Goal: Transaction & Acquisition: Purchase product/service

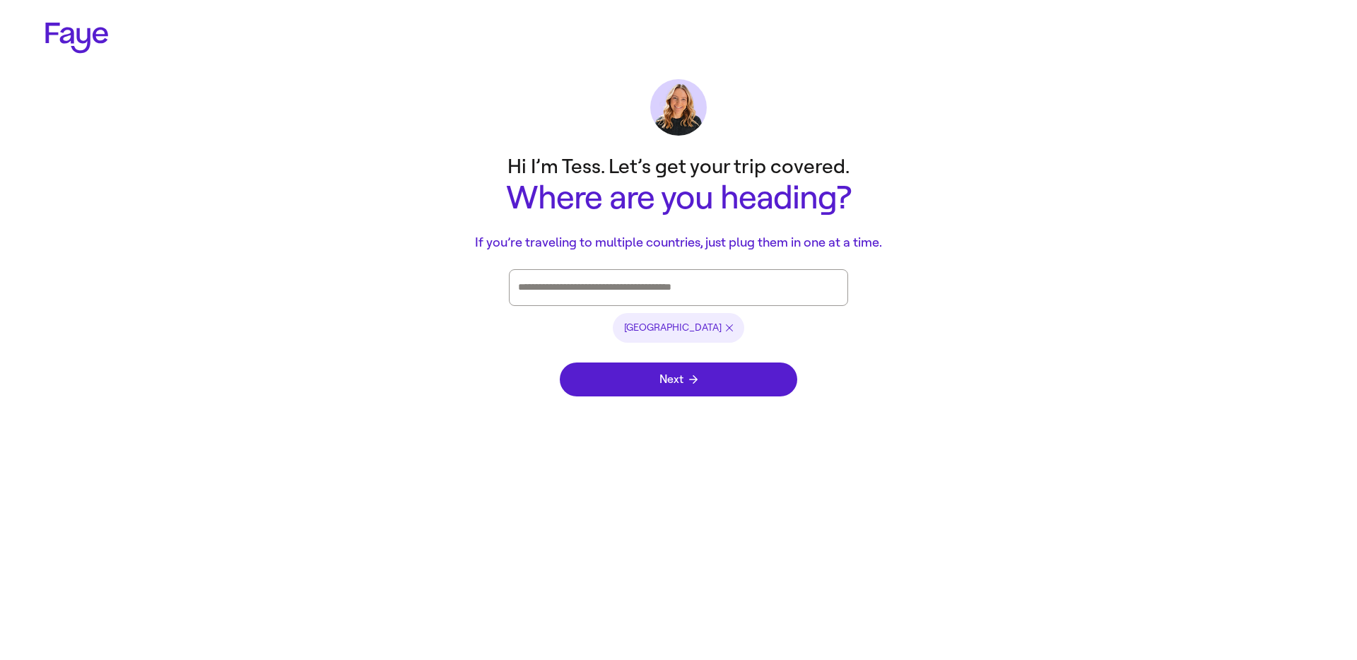
click at [686, 331] on li "[GEOGRAPHIC_DATA]" at bounding box center [678, 328] width 131 height 30
click at [685, 329] on li "[GEOGRAPHIC_DATA]" at bounding box center [678, 328] width 131 height 30
click at [726, 327] on icon "button" at bounding box center [729, 327] width 7 height 7
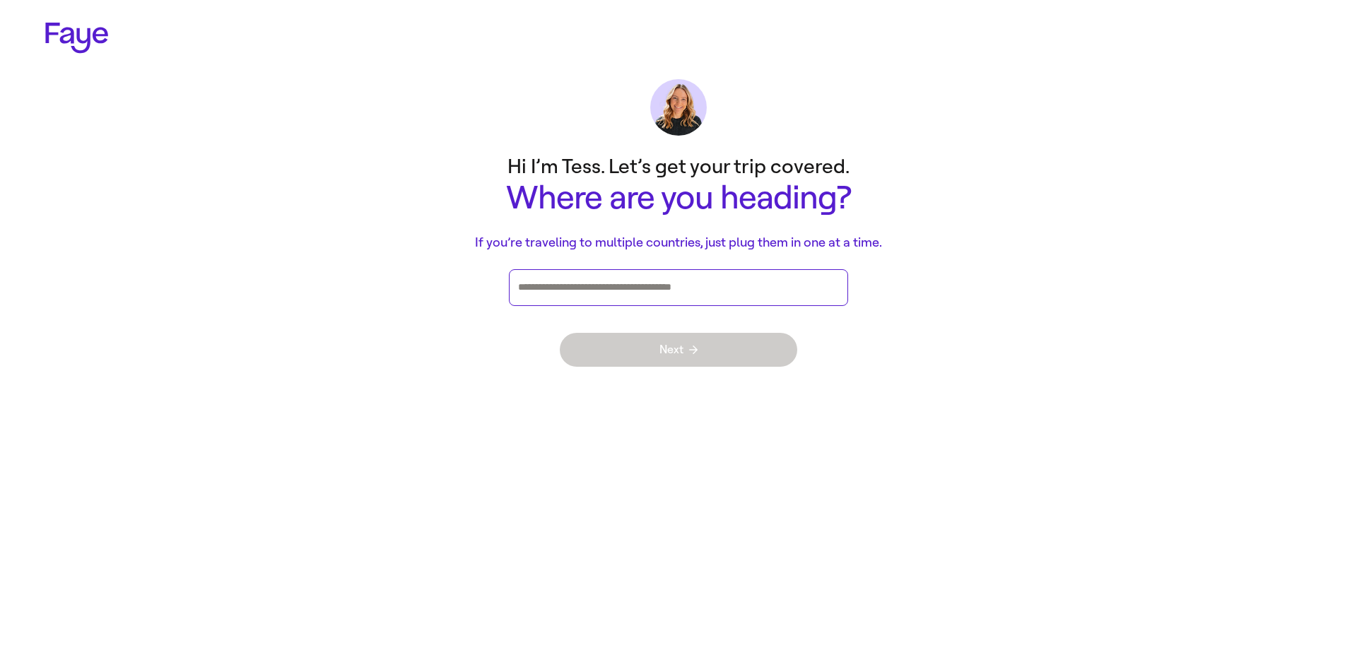
click at [696, 293] on input "Press enter after you type each destination" at bounding box center [678, 287] width 321 height 21
type input "***"
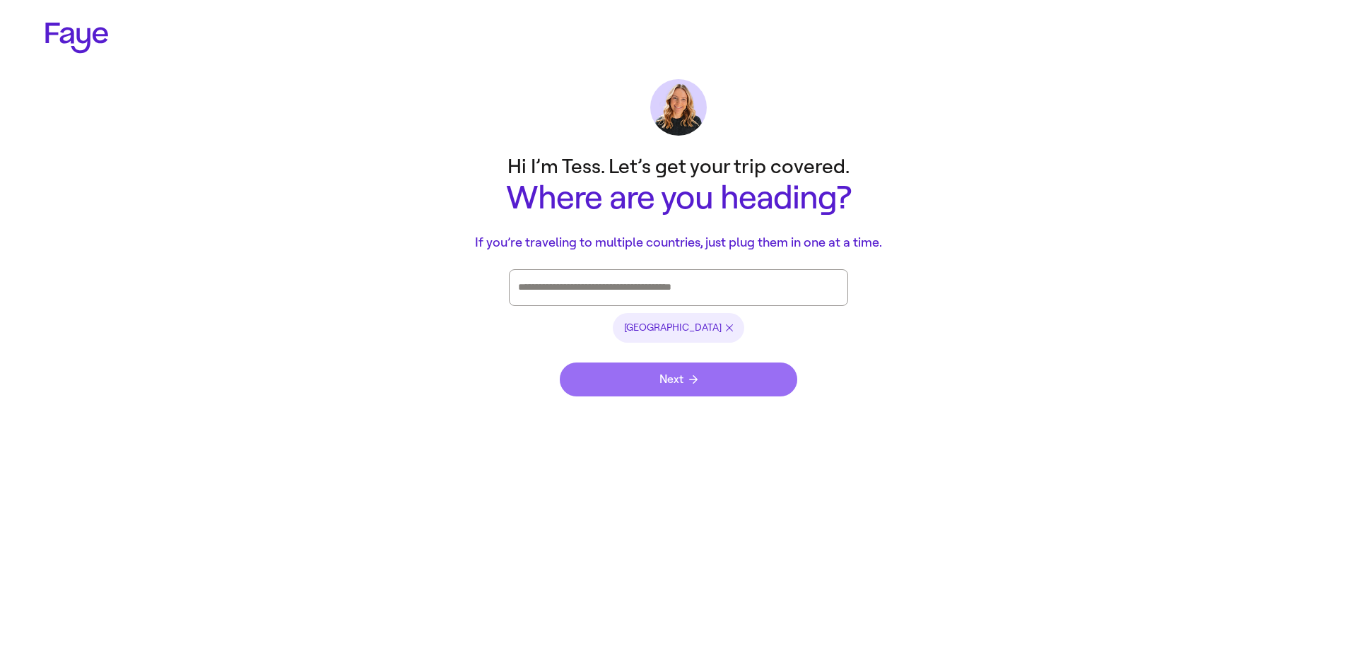
click at [700, 376] on button "Next" at bounding box center [678, 380] width 237 height 34
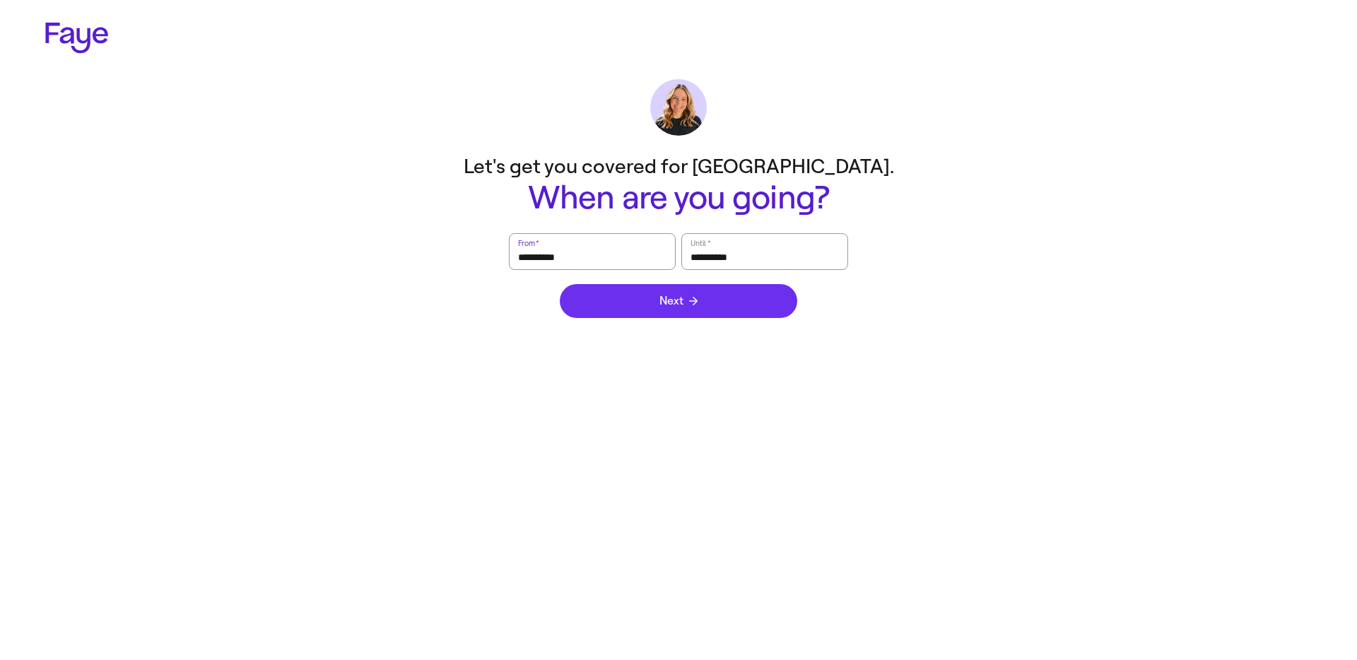
click at [716, 315] on button "Next" at bounding box center [678, 301] width 237 height 34
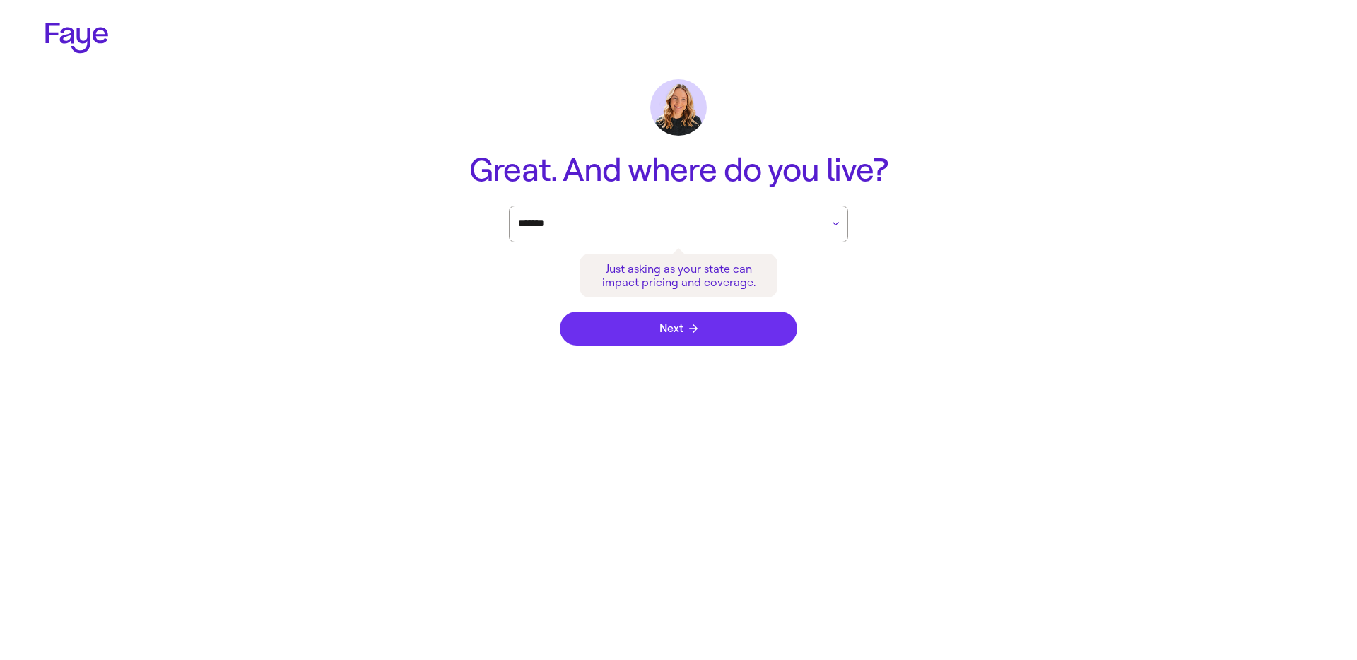
click at [709, 334] on button "Next" at bounding box center [678, 329] width 237 height 34
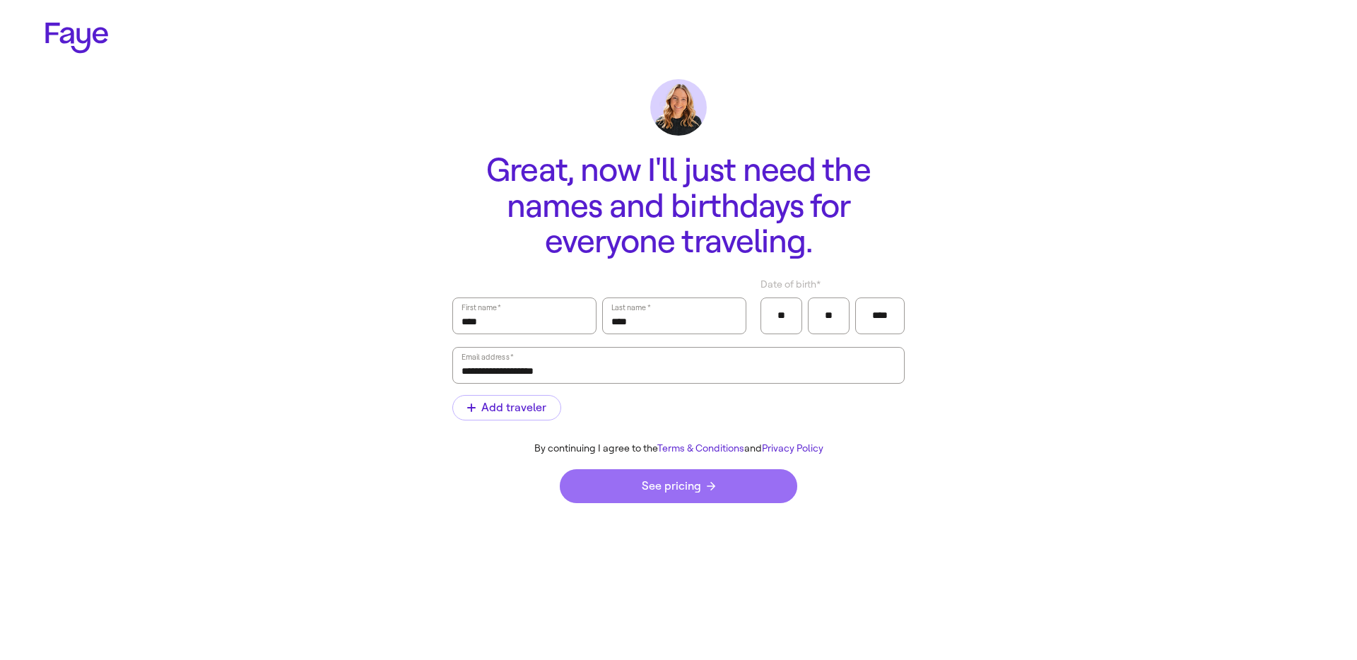
click at [669, 484] on span "See pricing" at bounding box center [678, 486] width 73 height 11
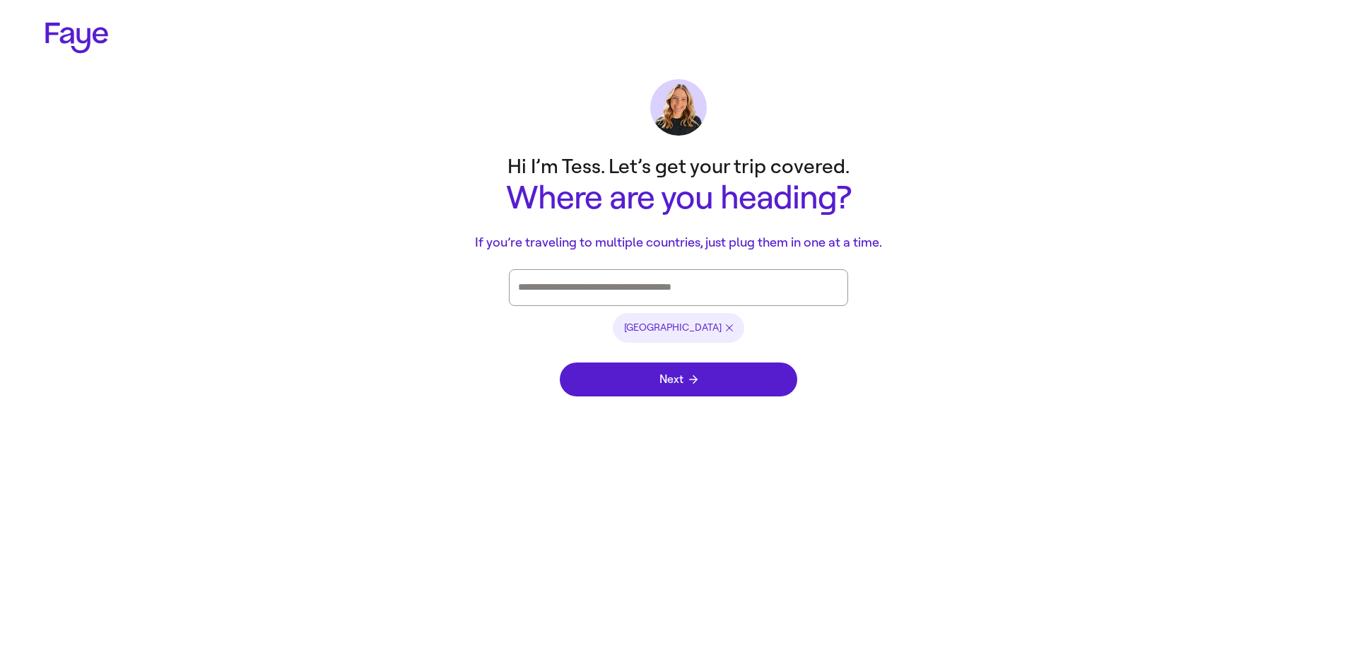
click at [704, 324] on li "[GEOGRAPHIC_DATA]" at bounding box center [678, 328] width 131 height 30
click at [726, 334] on button "button" at bounding box center [729, 328] width 7 height 13
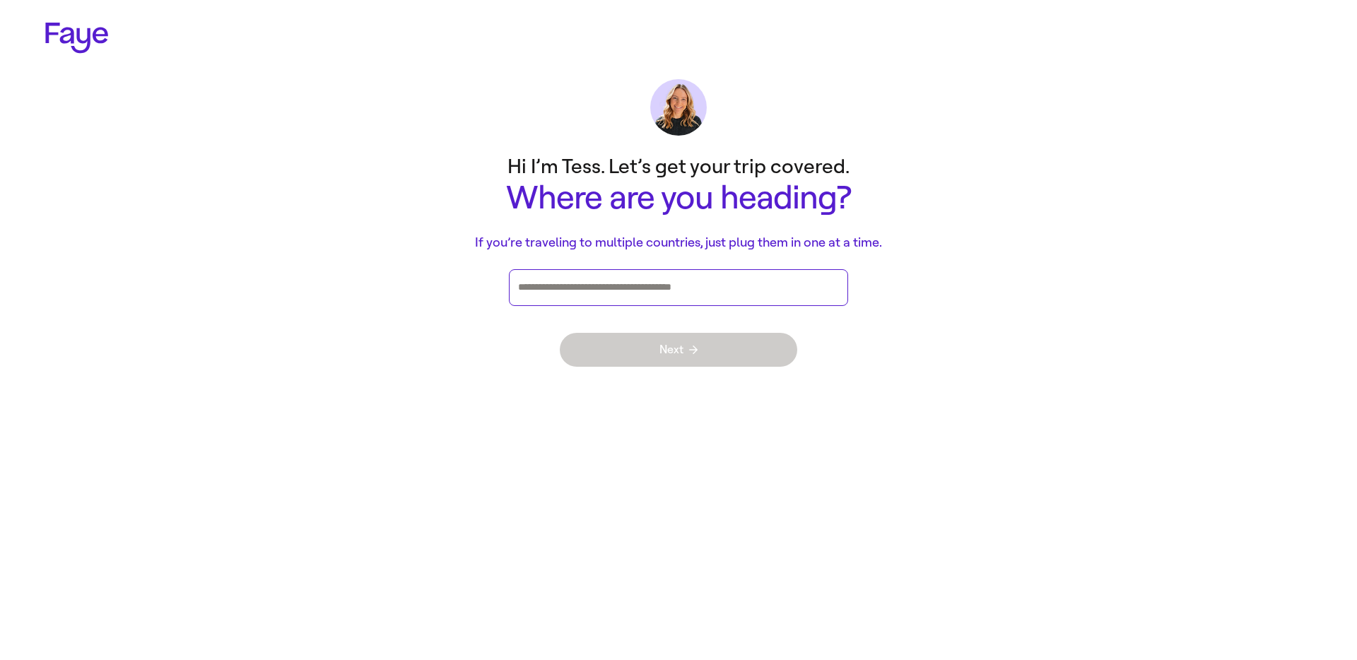
click at [711, 281] on input "Press enter after you type each destination" at bounding box center [678, 287] width 321 height 21
type input "***"
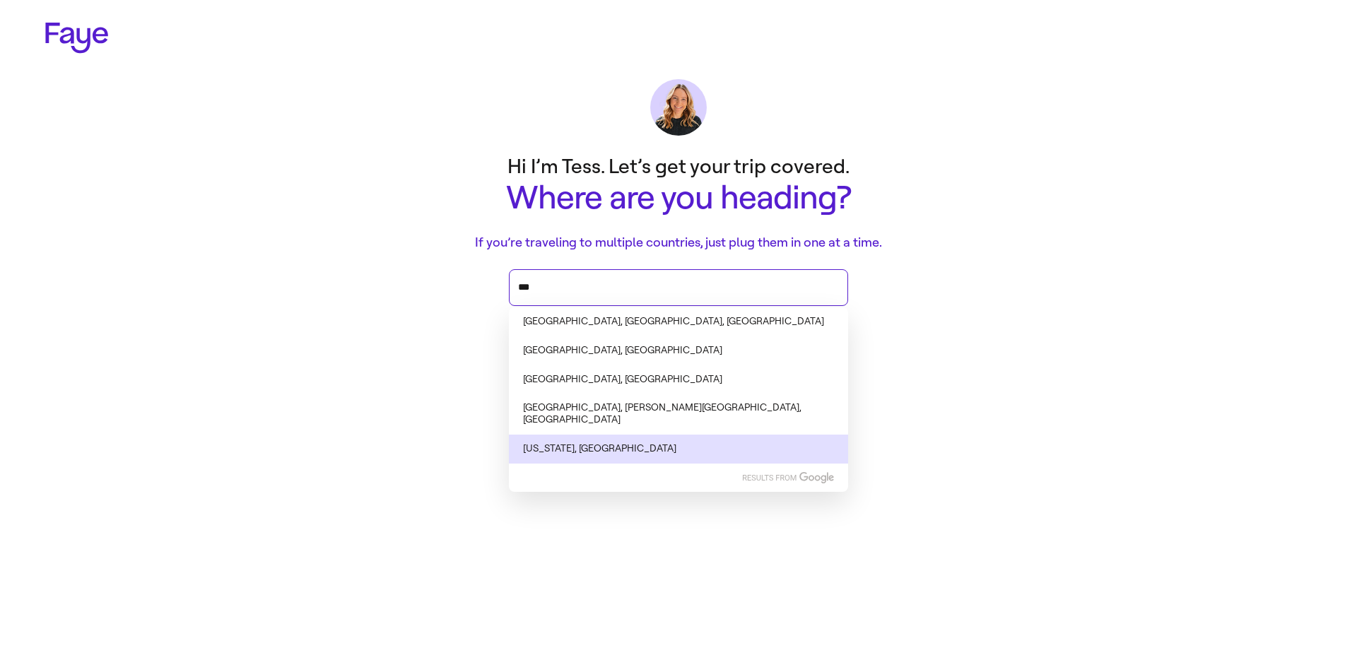
click at [625, 435] on li "California, USA" at bounding box center [678, 449] width 339 height 29
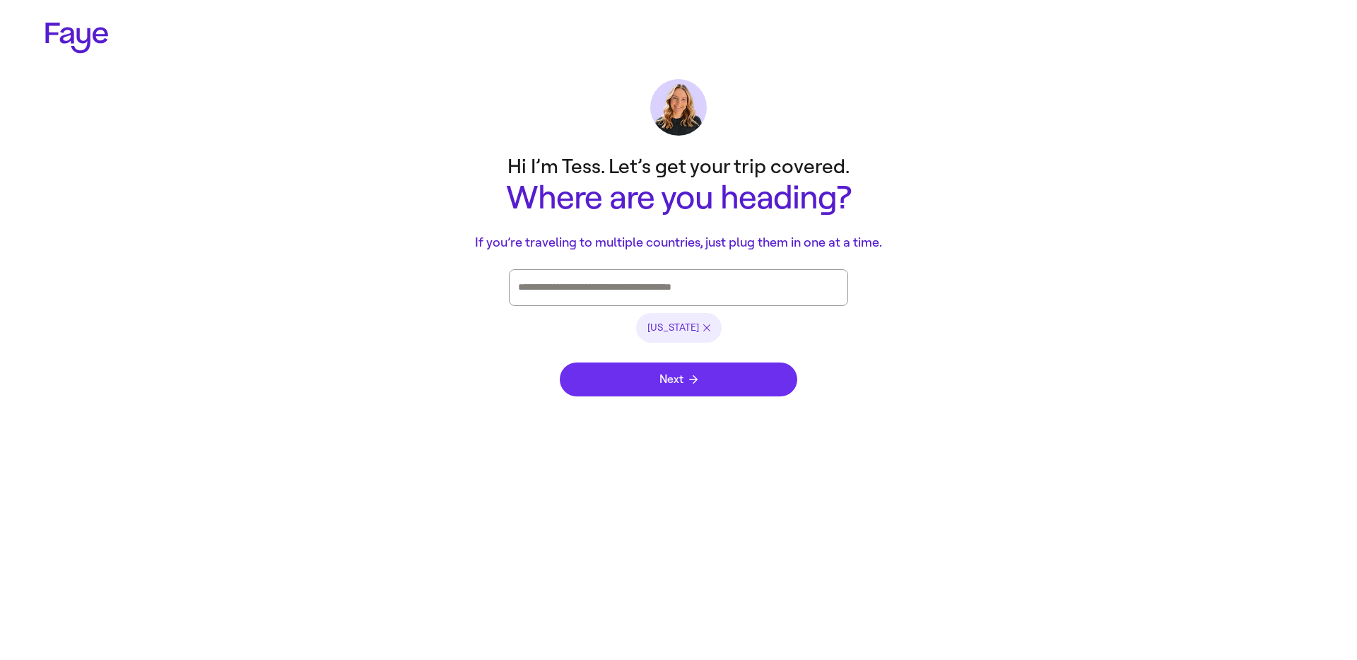
click at [696, 386] on button "Next" at bounding box center [678, 380] width 237 height 34
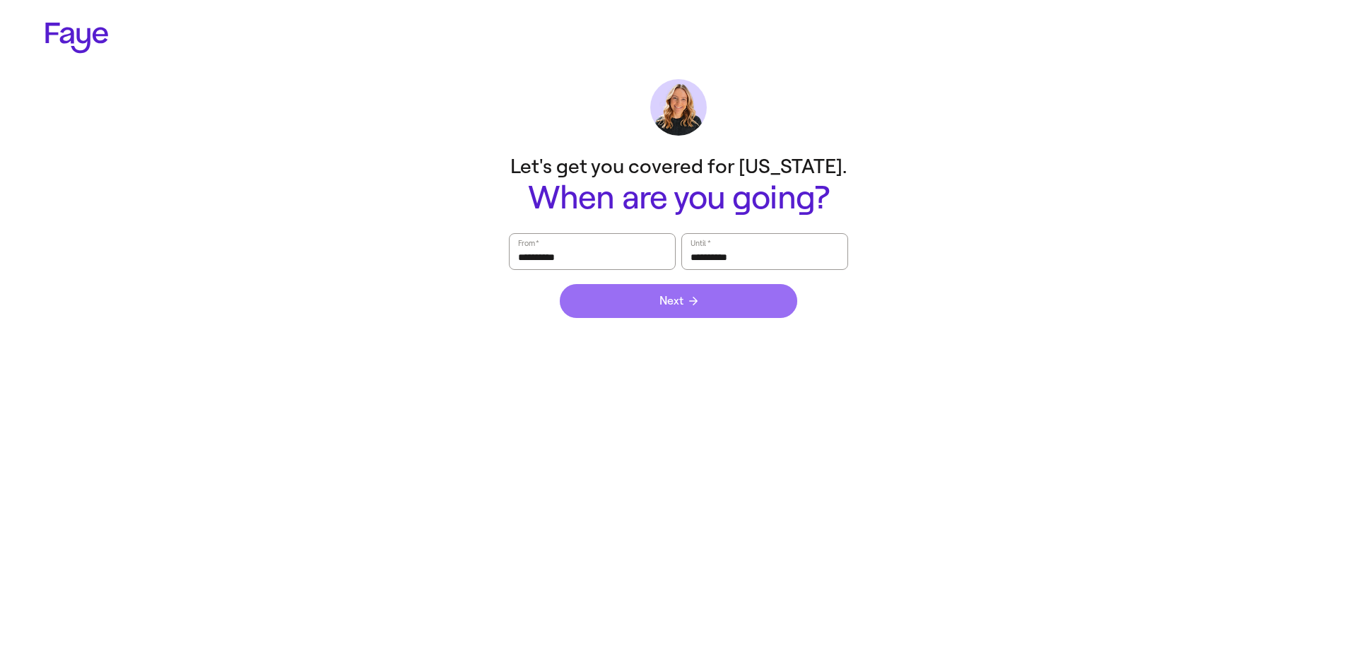
click at [709, 305] on button "Next" at bounding box center [678, 301] width 237 height 34
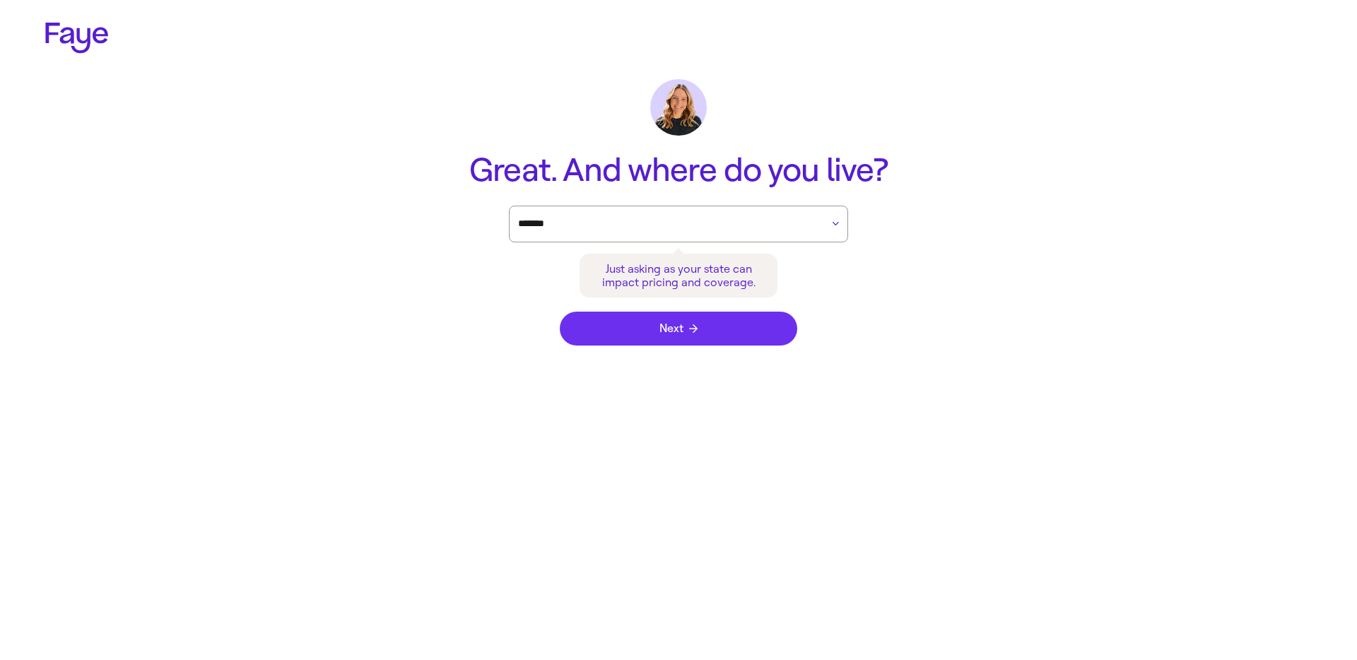
click at [687, 331] on span "Next" at bounding box center [678, 328] width 38 height 11
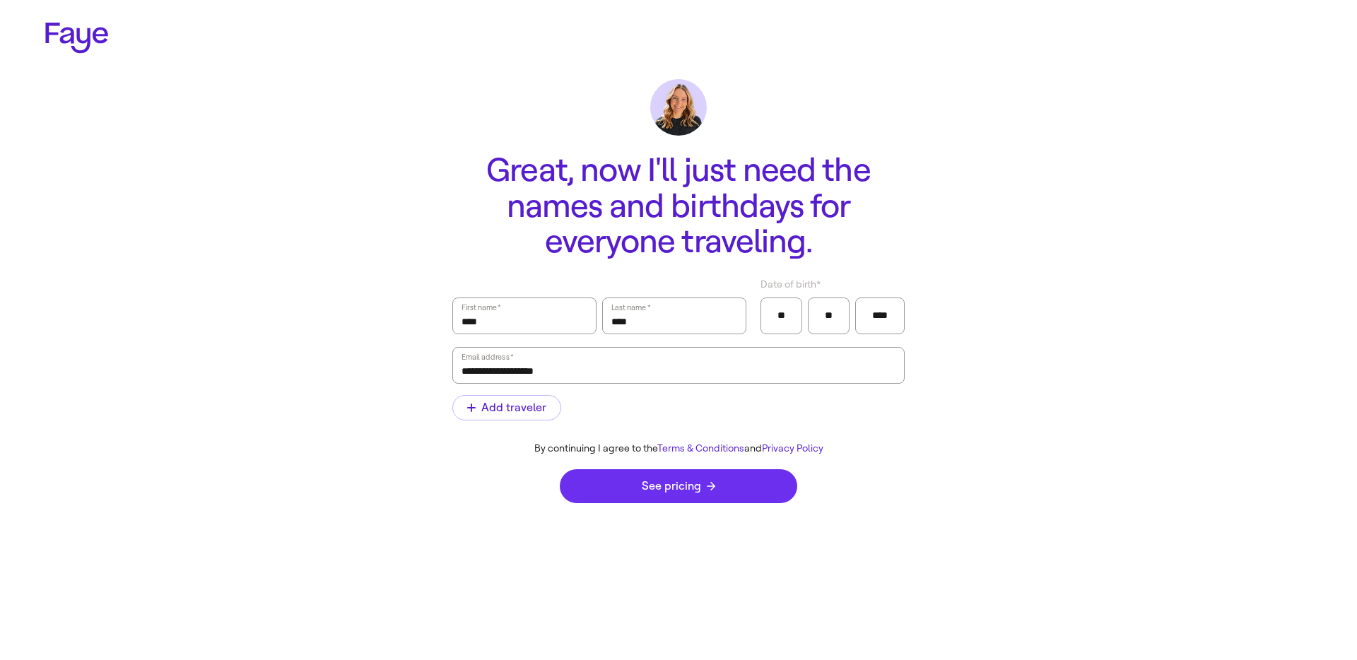
click at [630, 469] on button "See pricing" at bounding box center [678, 486] width 237 height 34
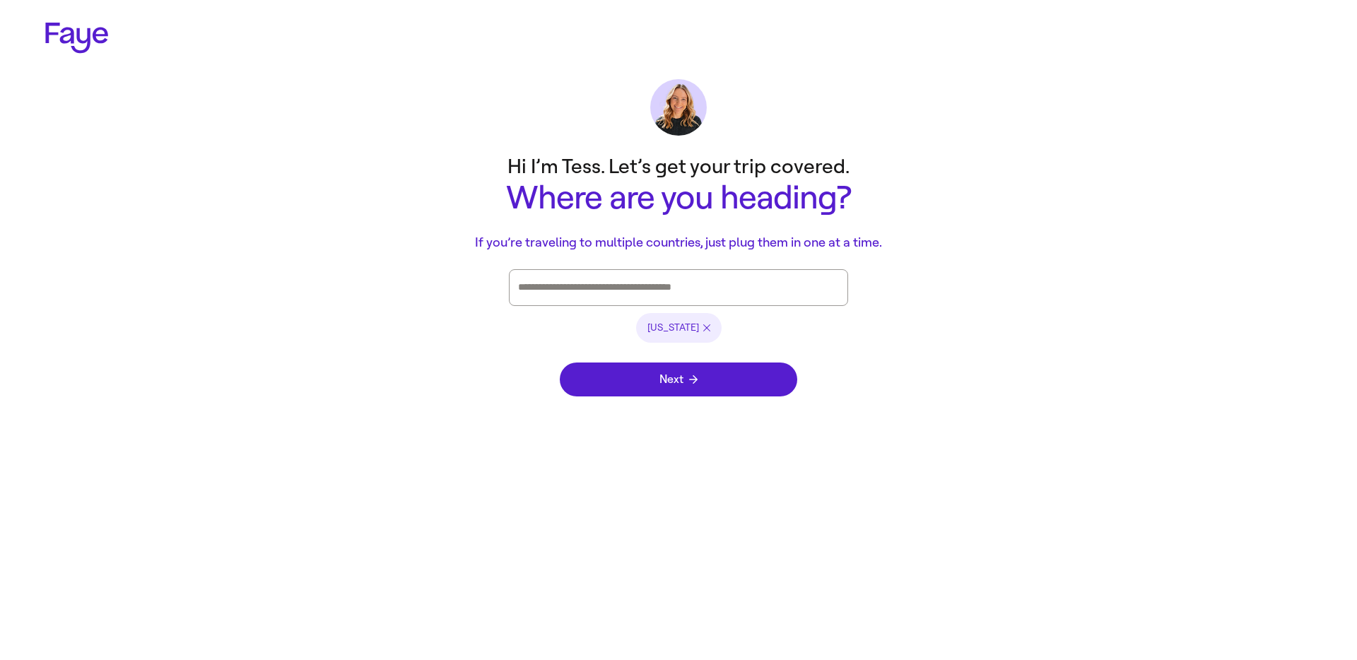
click at [703, 331] on button "button" at bounding box center [706, 328] width 7 height 13
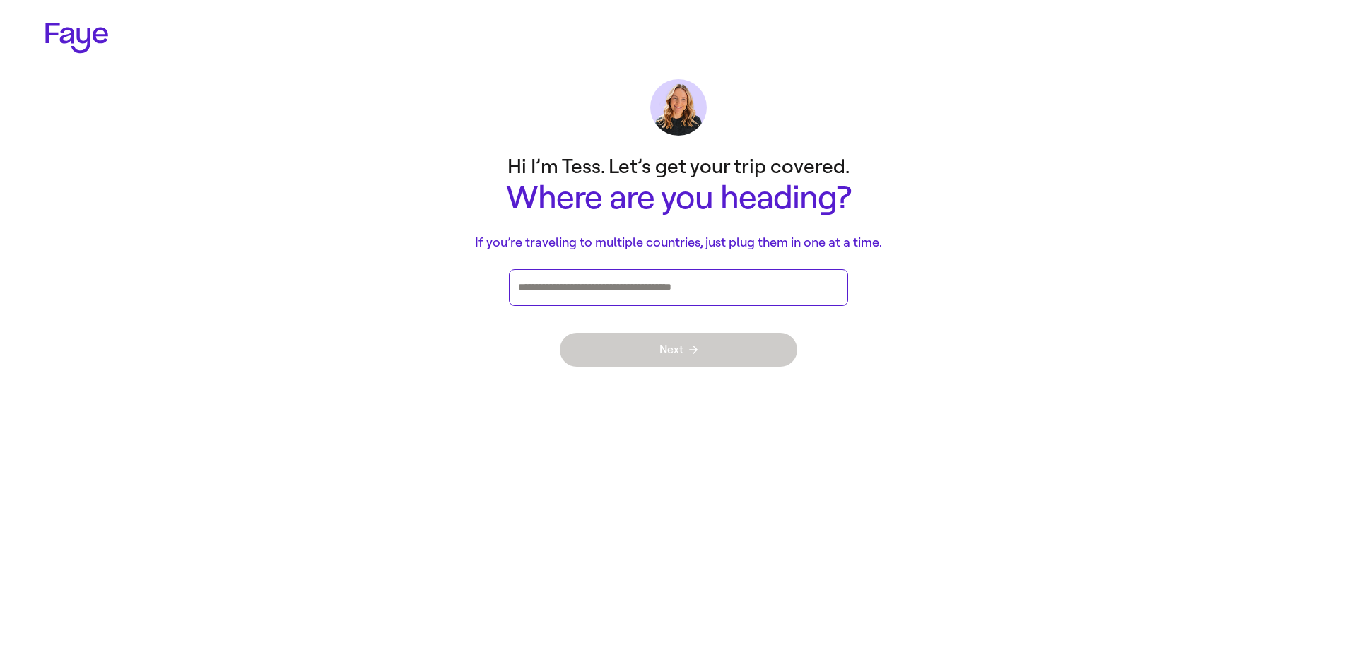
click at [697, 282] on input "Press enter after you type each destination" at bounding box center [678, 287] width 321 height 21
type input "****"
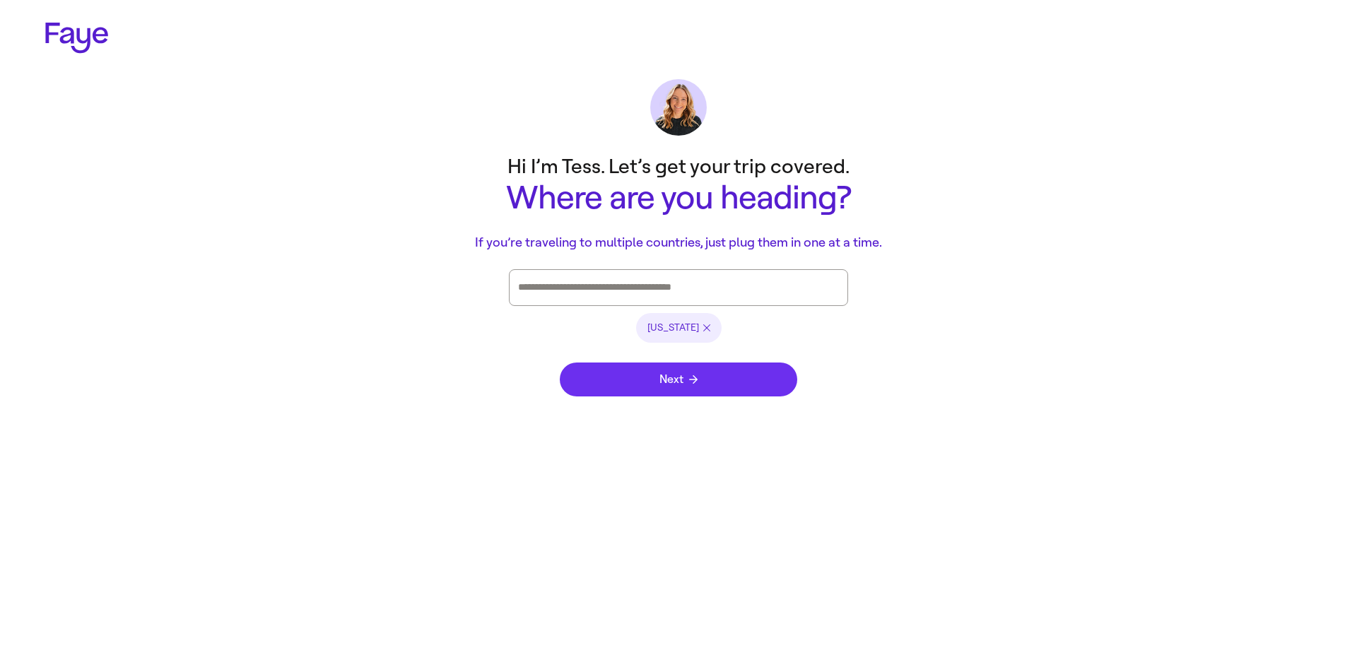
click at [738, 387] on button "Next" at bounding box center [678, 380] width 237 height 34
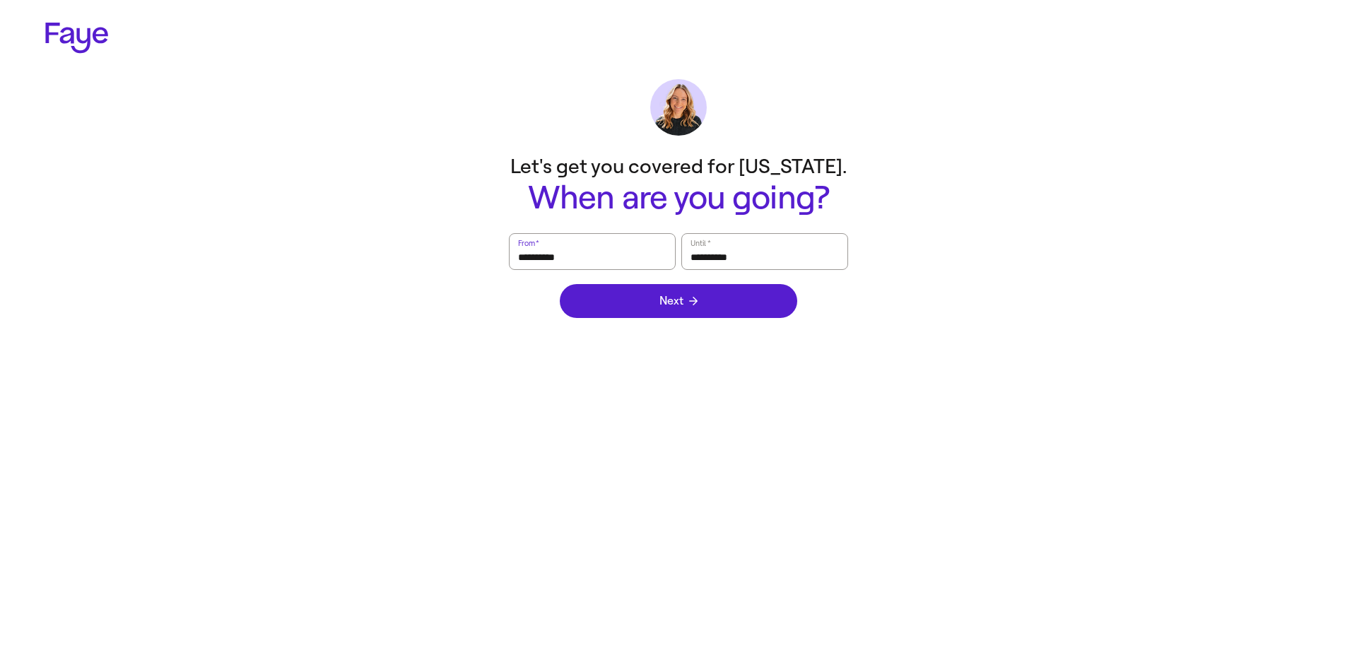
click at [738, 332] on html "**********" at bounding box center [678, 166] width 1357 height 332
click at [742, 293] on button "Next" at bounding box center [678, 301] width 237 height 34
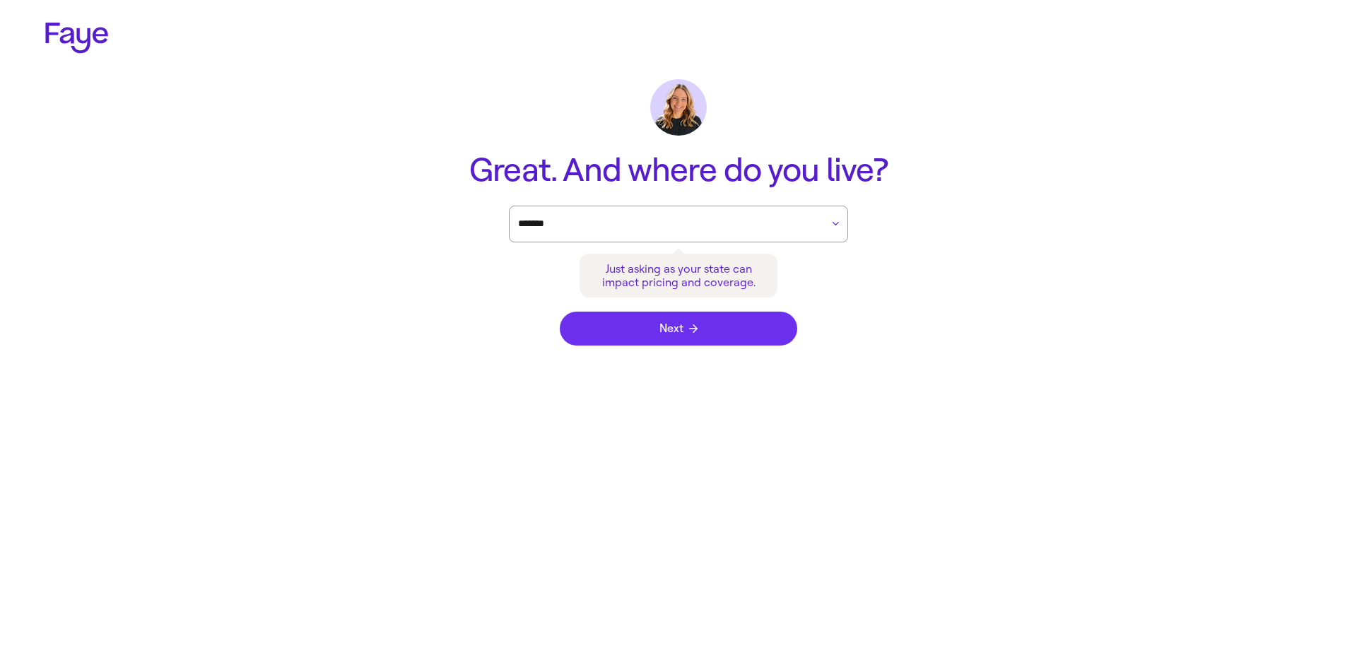
click at [729, 333] on button "Next" at bounding box center [678, 329] width 237 height 34
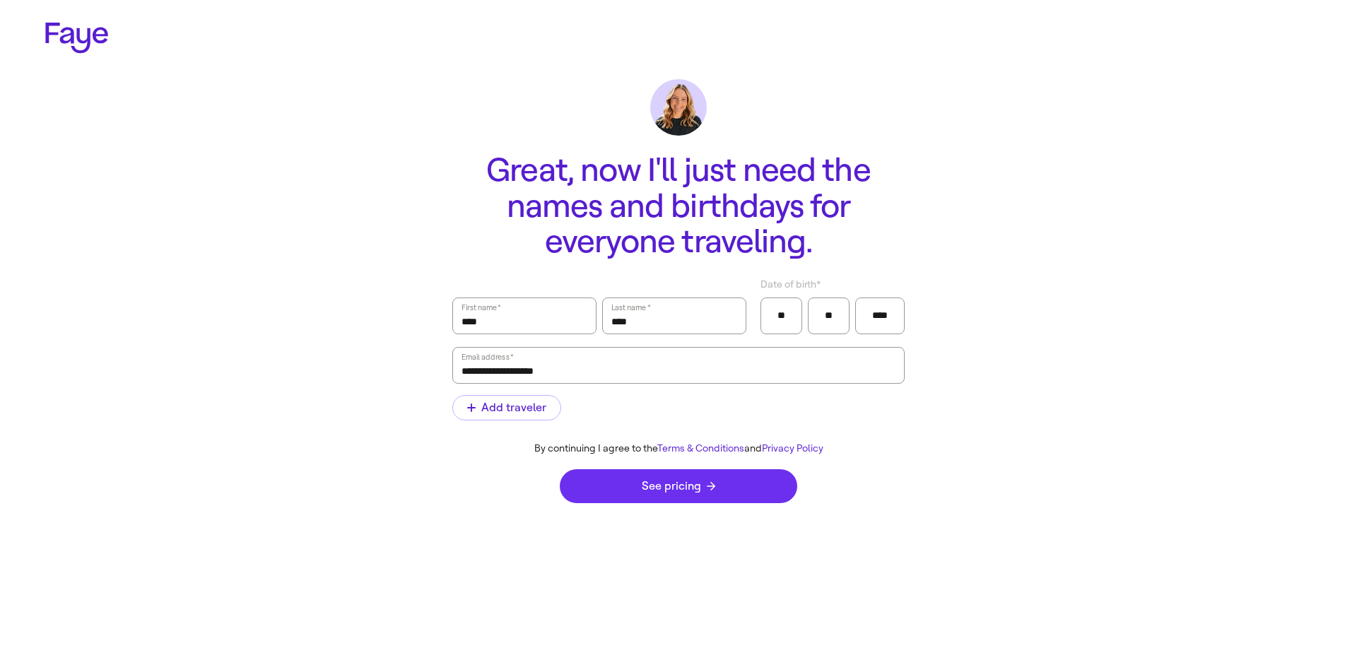
click at [697, 474] on button "See pricing" at bounding box center [678, 486] width 237 height 34
